Goal: Information Seeking & Learning: Learn about a topic

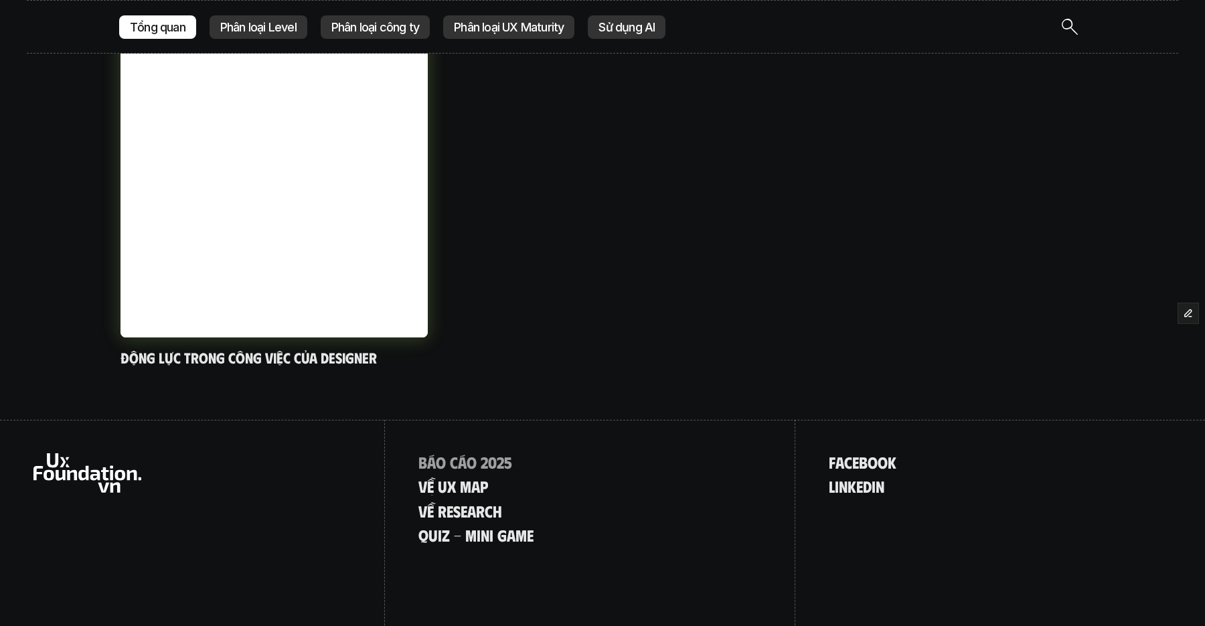
scroll to position [1881, 0]
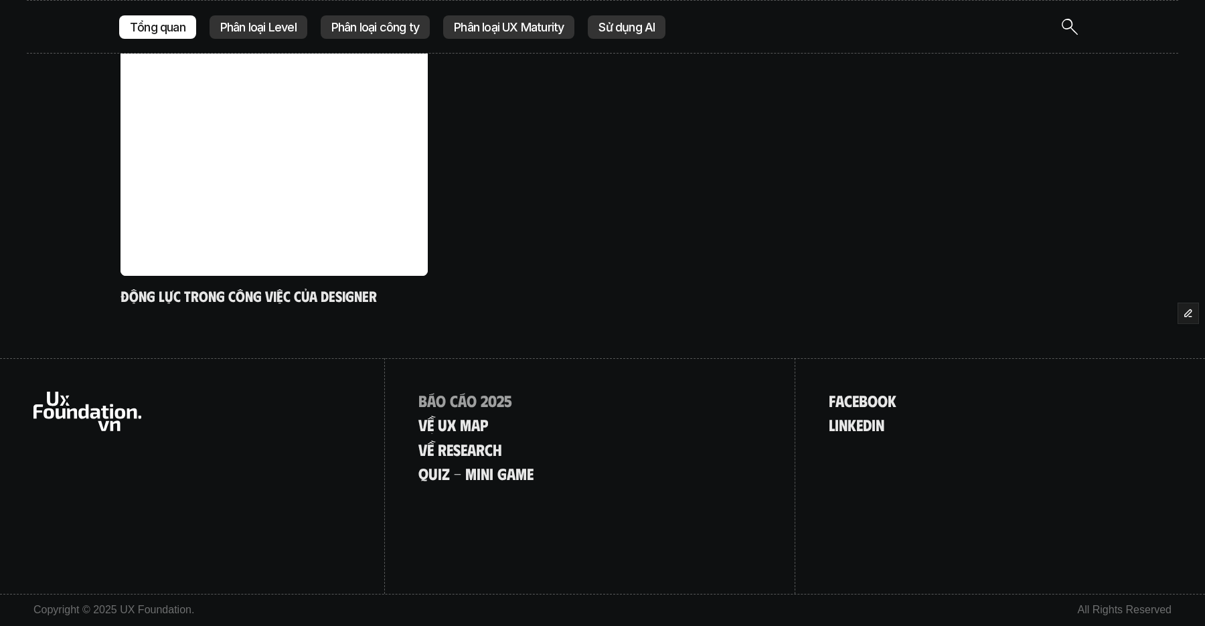
click at [253, 30] on p "Phân loại Level" at bounding box center [258, 26] width 76 height 13
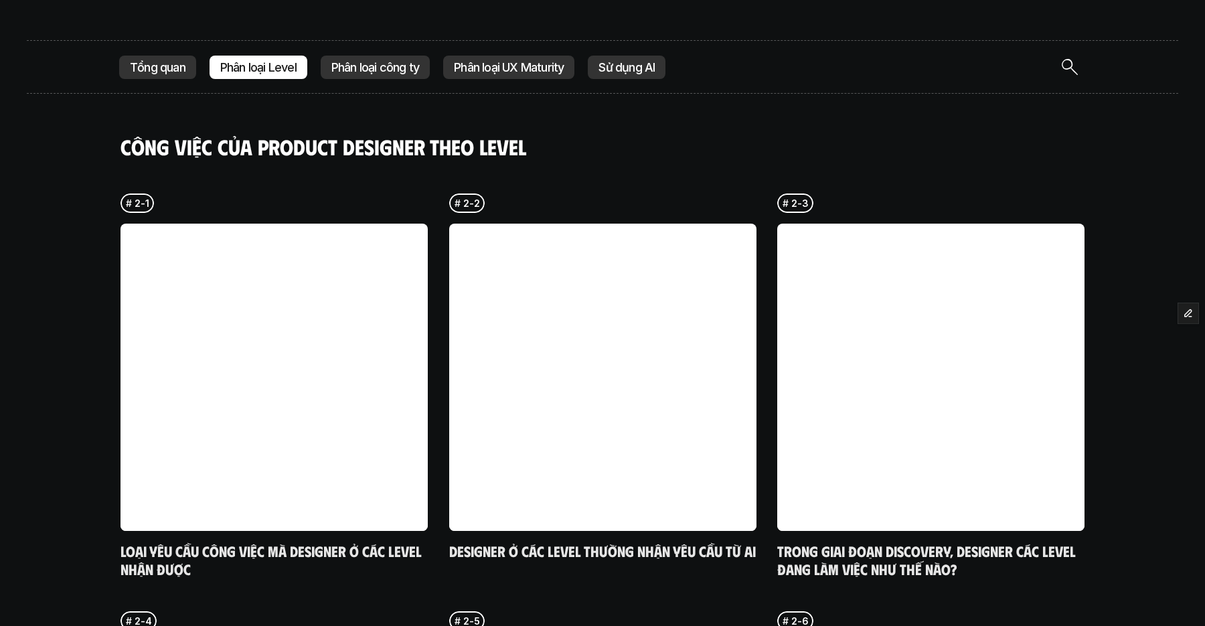
click at [137, 70] on p "Tổng quan" at bounding box center [158, 67] width 56 height 13
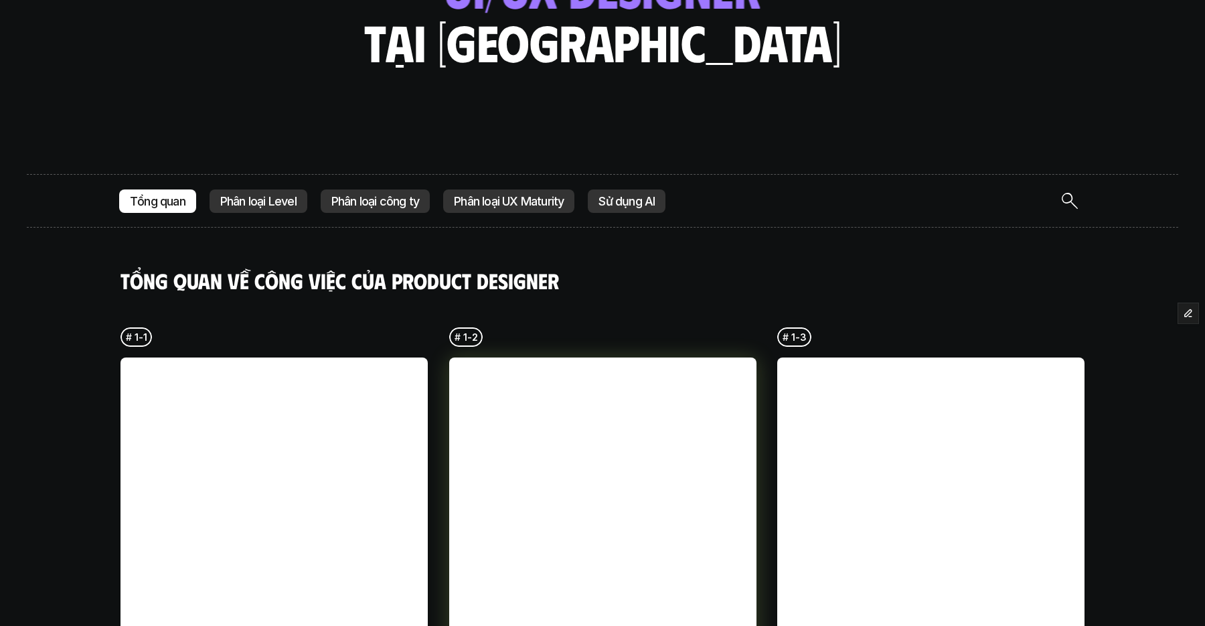
scroll to position [240, 0]
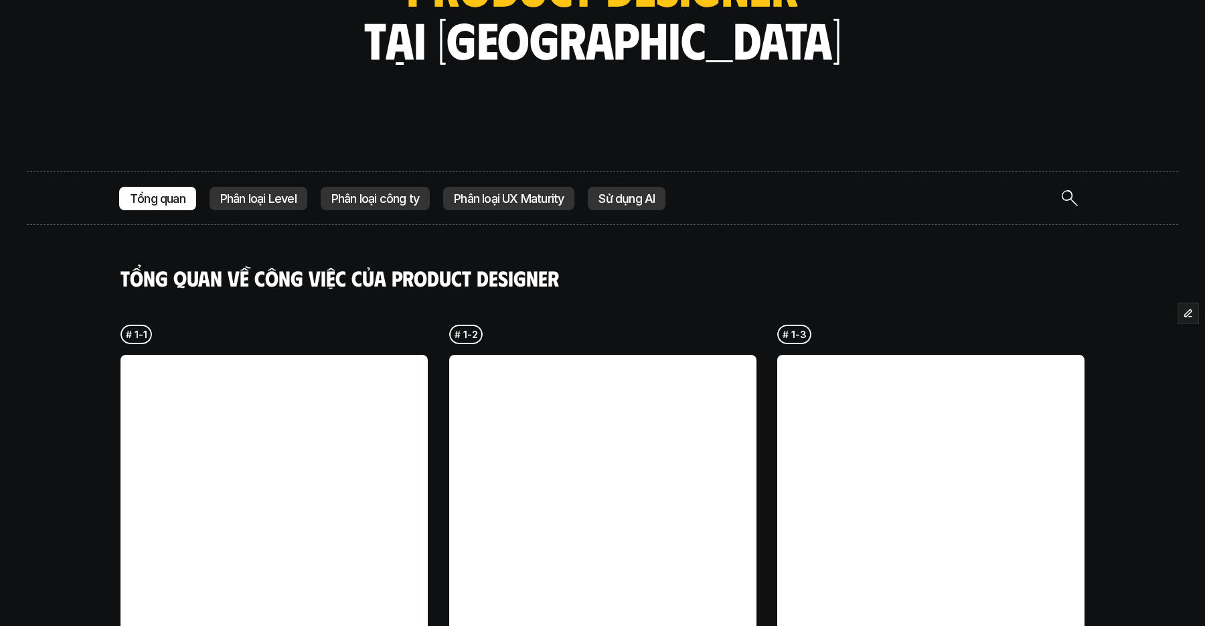
click at [239, 204] on p "Phân loại Level" at bounding box center [258, 198] width 76 height 13
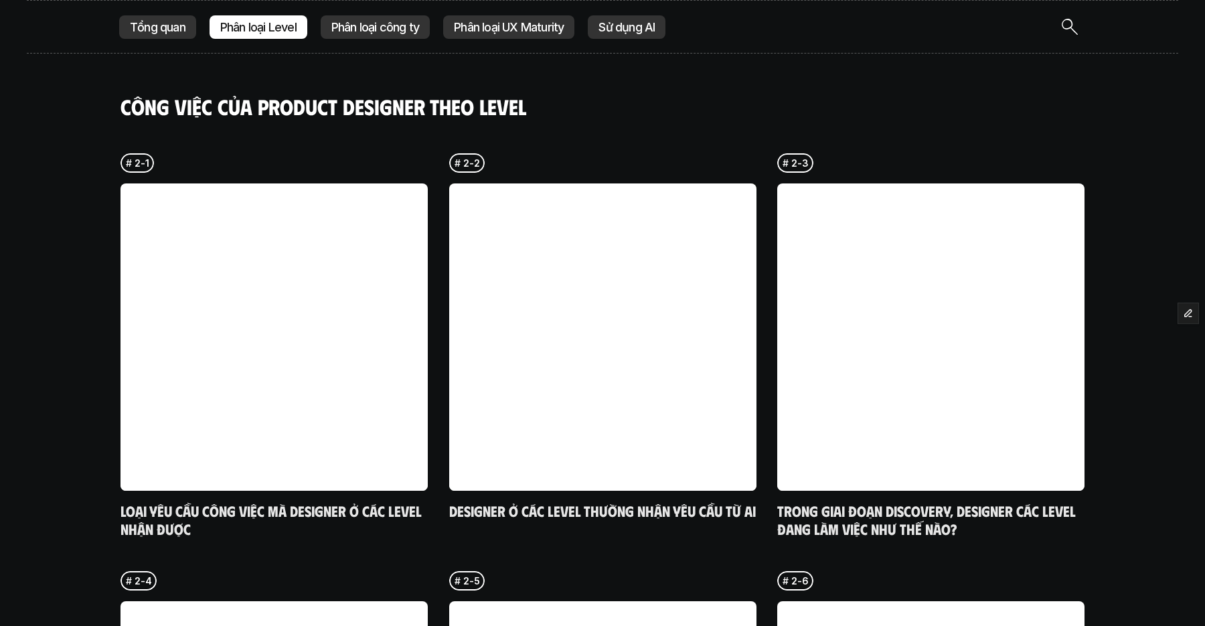
click at [378, 39] on div "Tổng quan Phân loại Level Phân loại công ty Phân loại UX Maturity Sử dụng AI" at bounding box center [601, 26] width 964 height 27
click at [376, 31] on p "Phân loại công ty" at bounding box center [375, 27] width 88 height 13
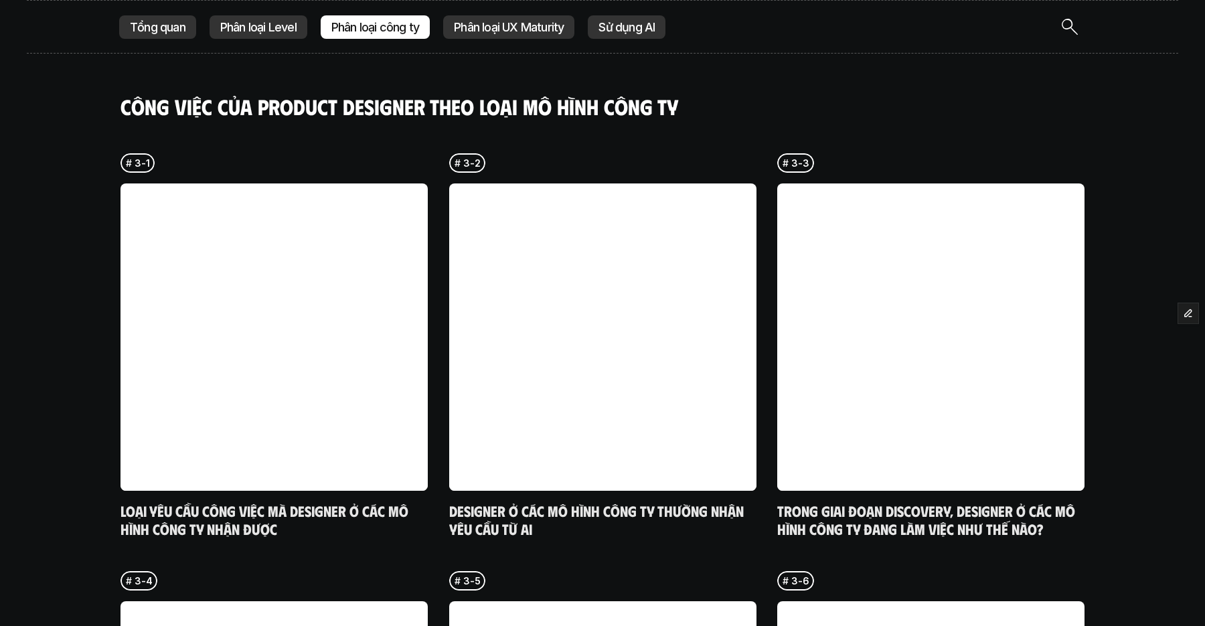
click at [473, 26] on p "Phân loại UX Maturity" at bounding box center [509, 27] width 110 height 13
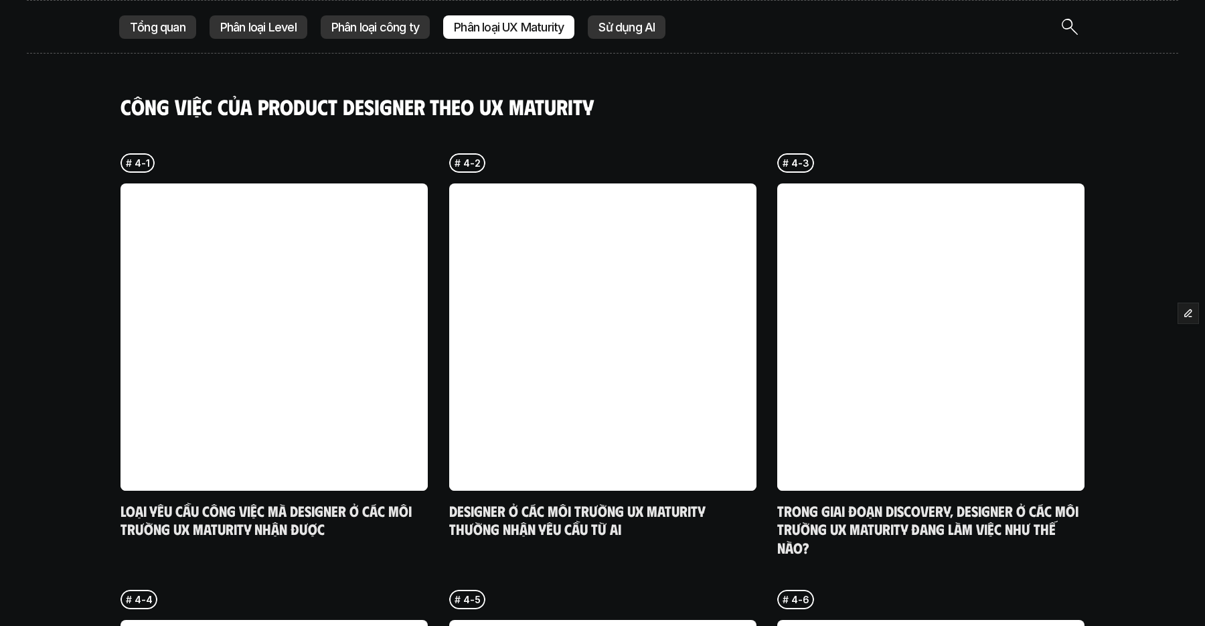
click at [602, 31] on p "Sử dụng AI" at bounding box center [626, 27] width 56 height 13
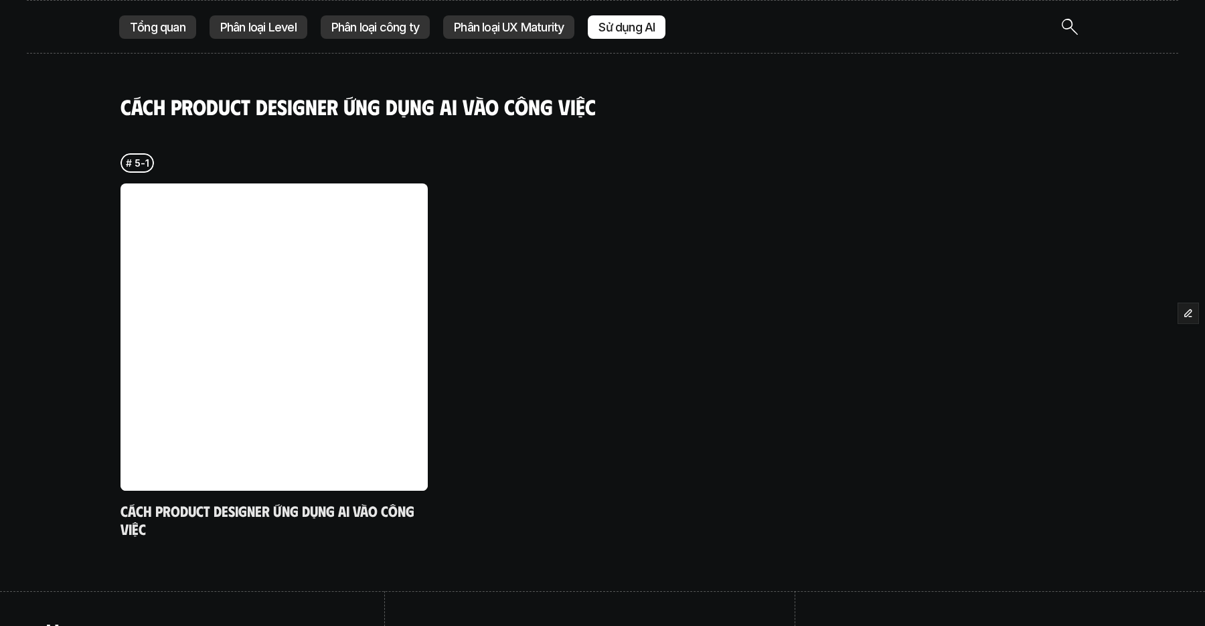
click at [378, 27] on p "Phân loại công ty" at bounding box center [375, 27] width 88 height 13
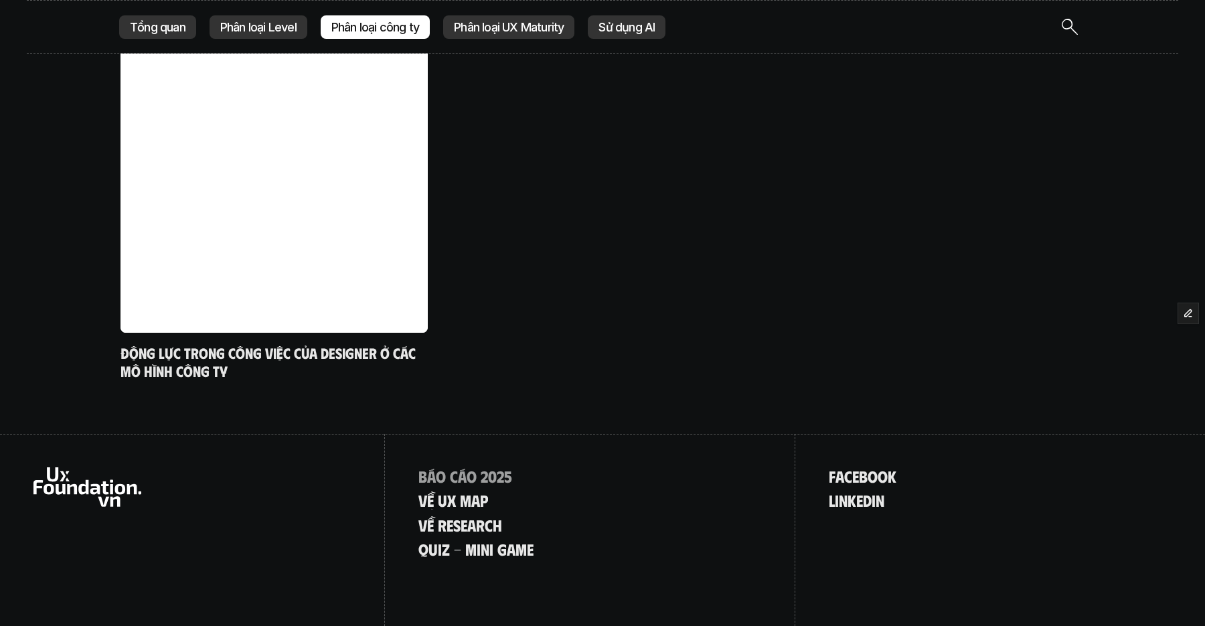
scroll to position [1918, 0]
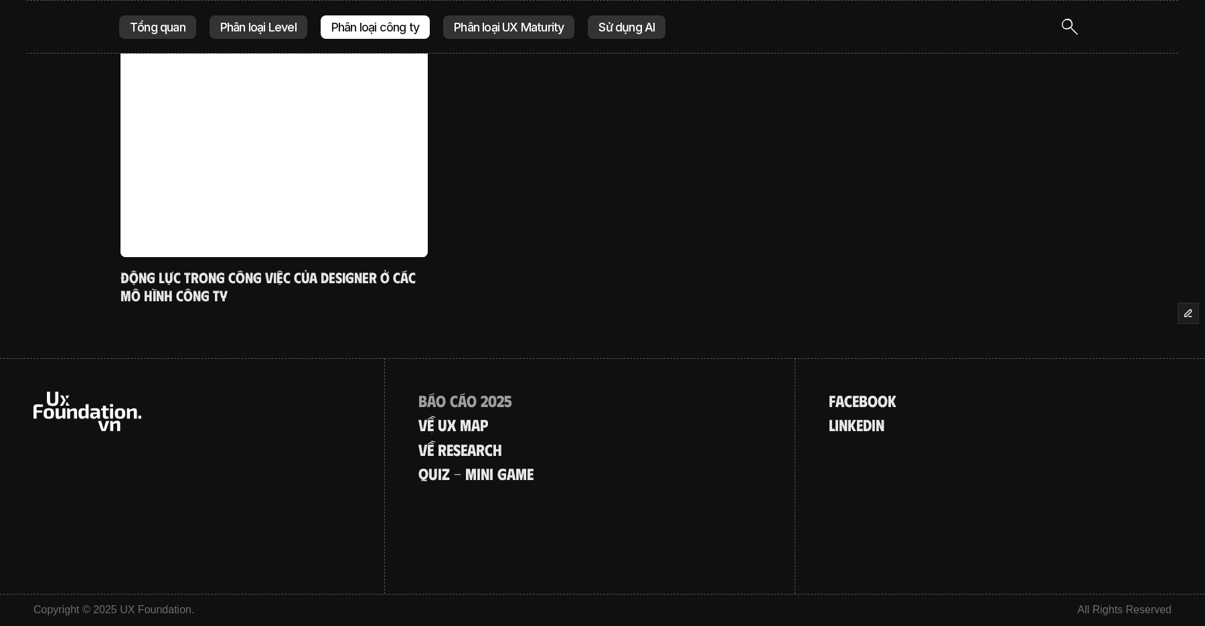
click at [86, 416] on use at bounding box center [87, 411] width 108 height 39
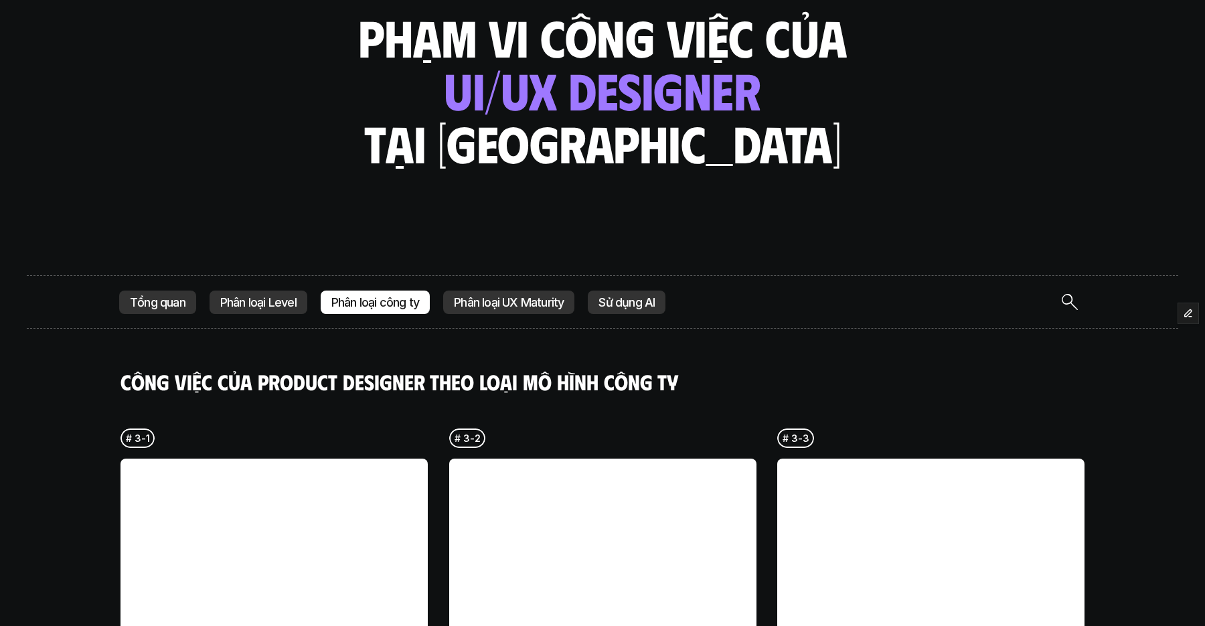
scroll to position [149, 0]
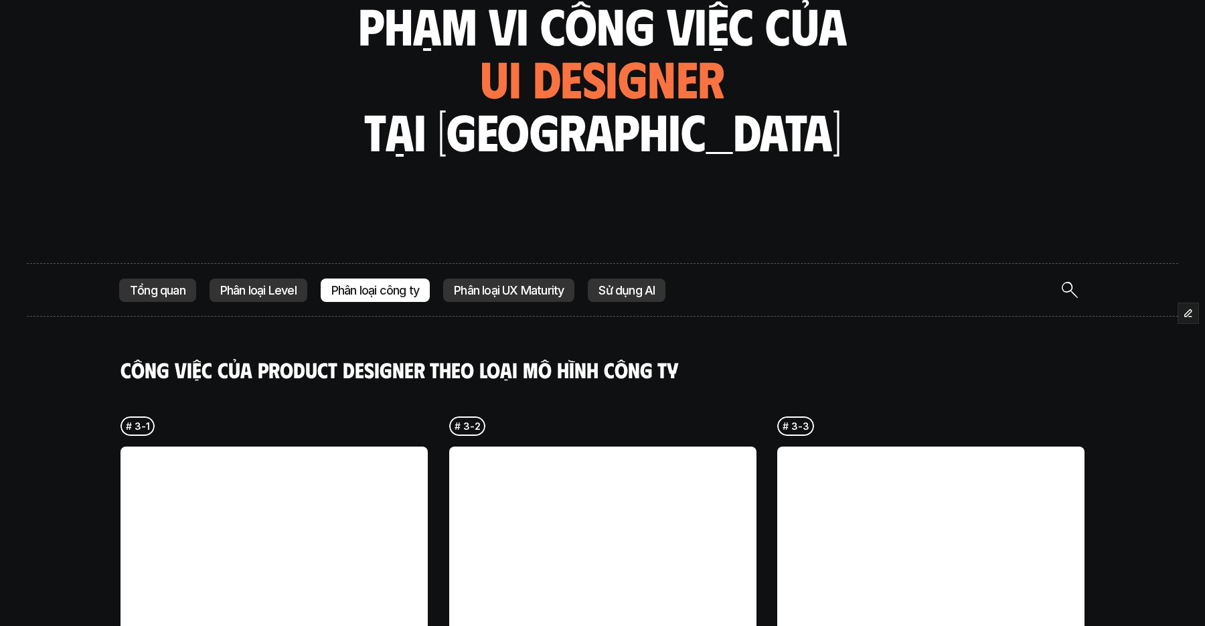
drag, startPoint x: 309, startPoint y: 48, endPoint x: 337, endPoint y: 44, distance: 27.7
click at [309, 48] on div "Kết quả nghiên cứu phạm vi công việc của ui designer ui/ux designer product des…" at bounding box center [602, 82] width 1205 height 364
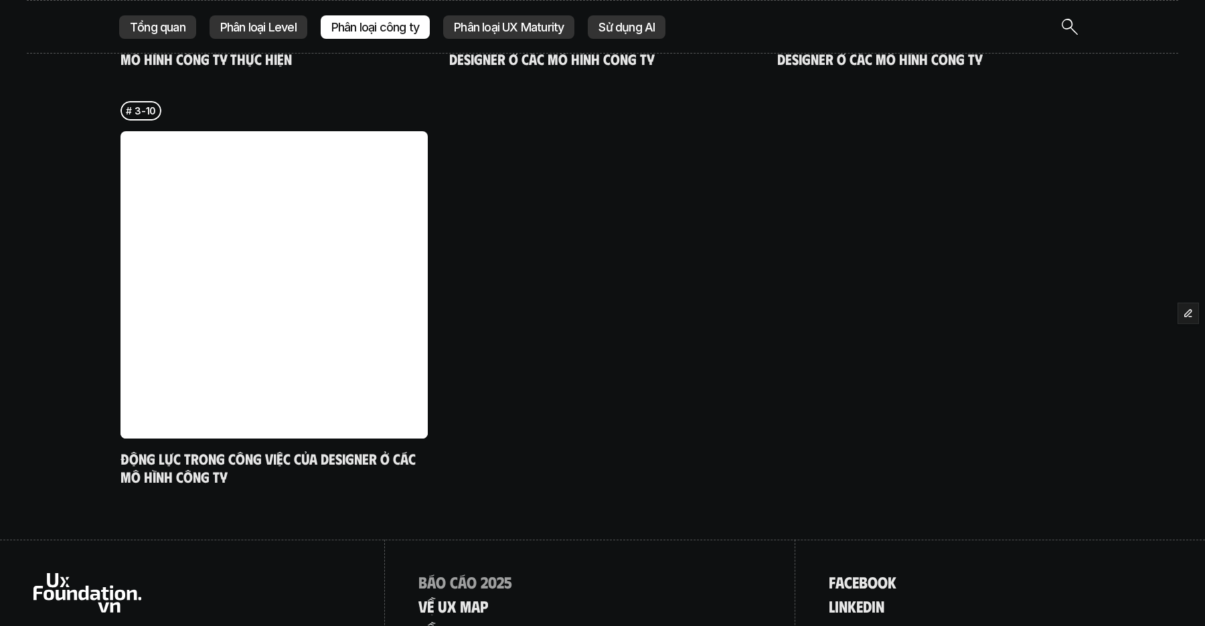
scroll to position [1767, 0]
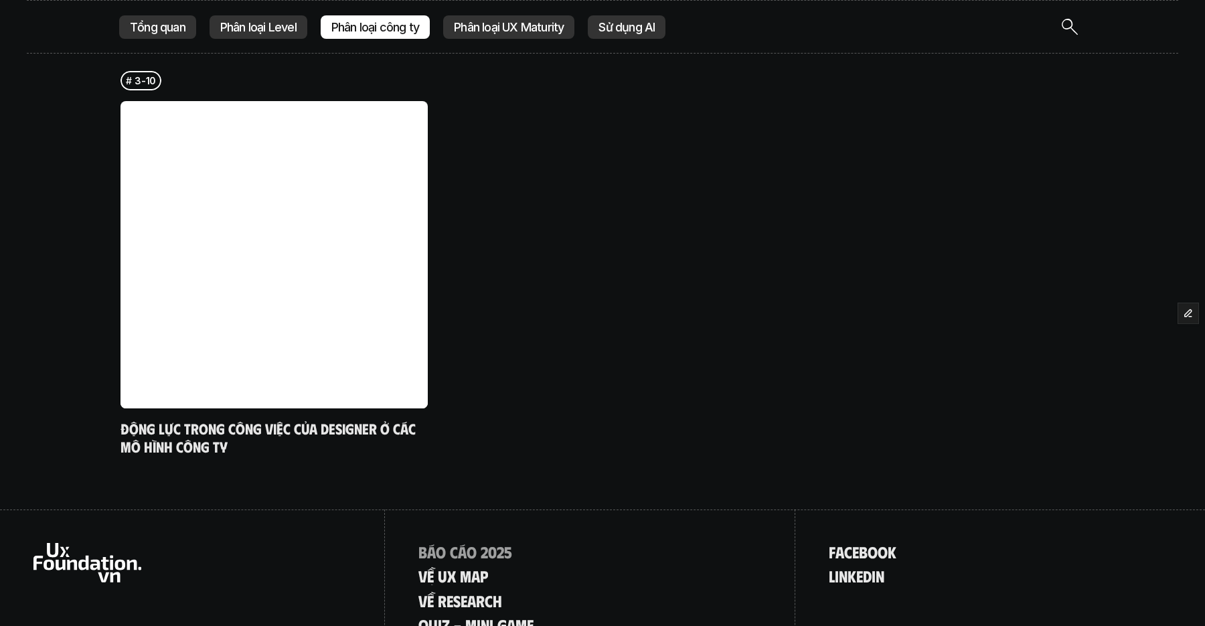
click at [147, 25] on p "Tổng quan" at bounding box center [158, 26] width 56 height 13
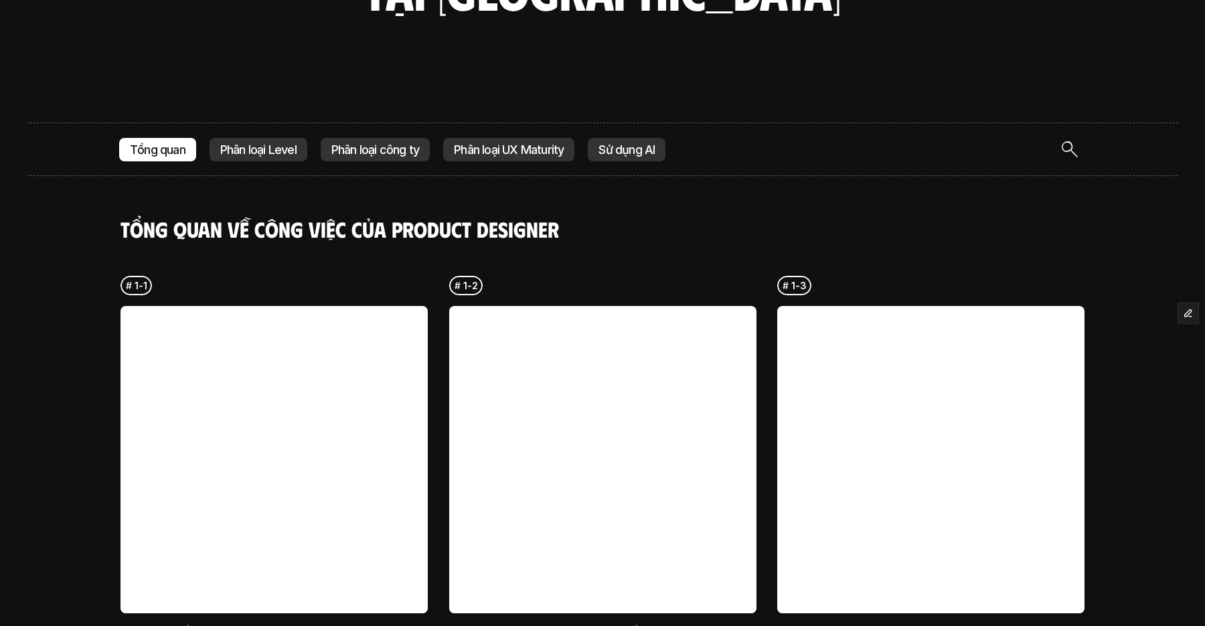
scroll to position [295, 0]
